Goal: Find contact information: Find contact information

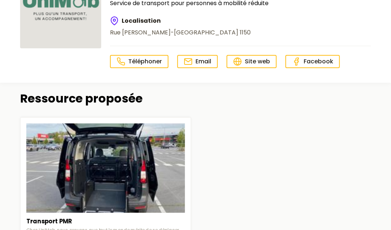
scroll to position [87, 0]
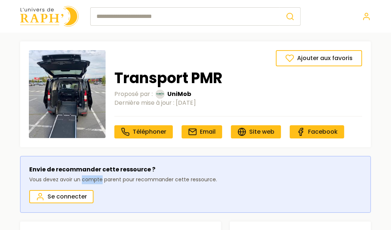
click at [93, 178] on p "Vous devez avoir un compte parent pour recommander cette ressource." at bounding box center [123, 179] width 188 height 9
click at [58, 107] on img at bounding box center [67, 94] width 77 height 88
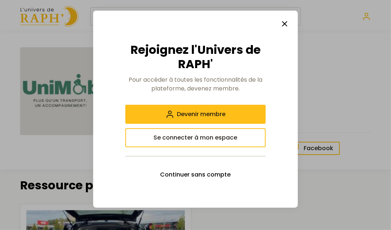
click at [39, 135] on div at bounding box center [195, 115] width 391 height 230
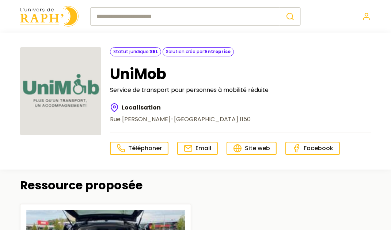
click at [240, 149] on icon at bounding box center [237, 148] width 9 height 9
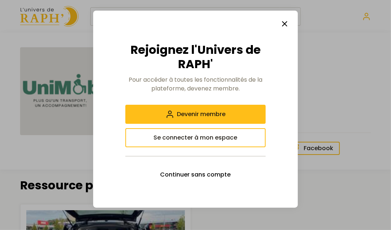
click at [34, 147] on div at bounding box center [195, 115] width 391 height 230
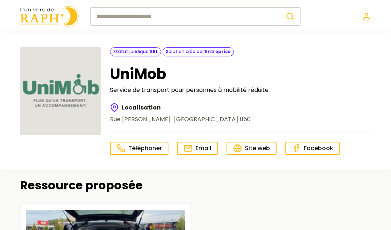
click at [131, 145] on span "Téléphoner" at bounding box center [145, 148] width 34 height 8
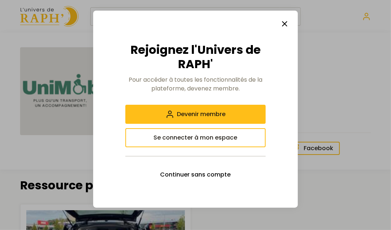
click at [56, 150] on div at bounding box center [195, 115] width 391 height 230
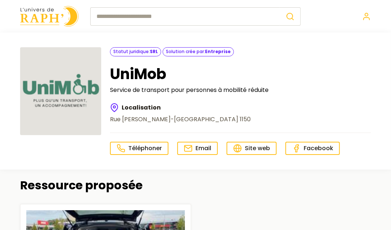
click at [128, 148] on link "Téléphoner" at bounding box center [139, 148] width 59 height 13
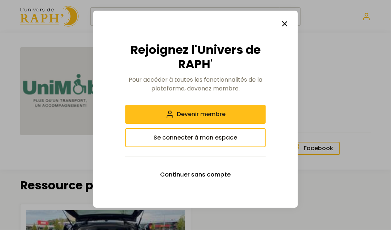
click at [169, 176] on span "Continuer sans compte" at bounding box center [196, 174] width 71 height 9
